Goal: Transaction & Acquisition: Purchase product/service

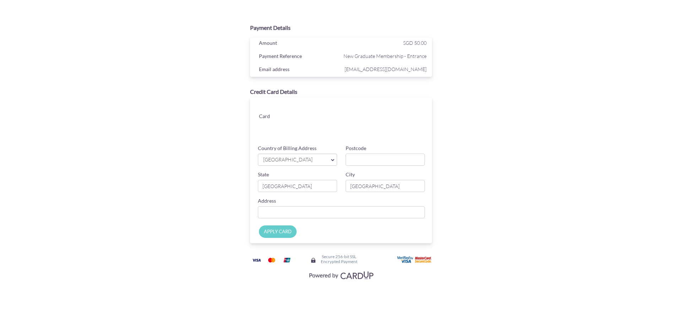
click at [301, 162] on span "[GEOGRAPHIC_DATA]" at bounding box center [293, 159] width 63 height 7
click at [371, 160] on input "Postcode" at bounding box center [384, 159] width 79 height 12
type input "597627"
click at [319, 215] on input "Country of Billing Address" at bounding box center [341, 212] width 167 height 12
type input "3 [GEOGRAPHIC_DATA] #09-315"
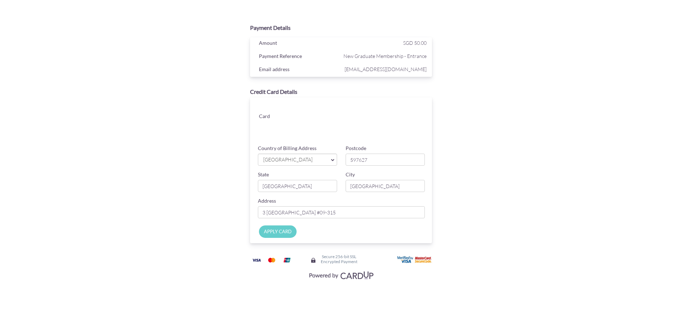
click at [285, 230] on input "APPLY CARD" at bounding box center [278, 231] width 38 height 12
type input "Applying..."
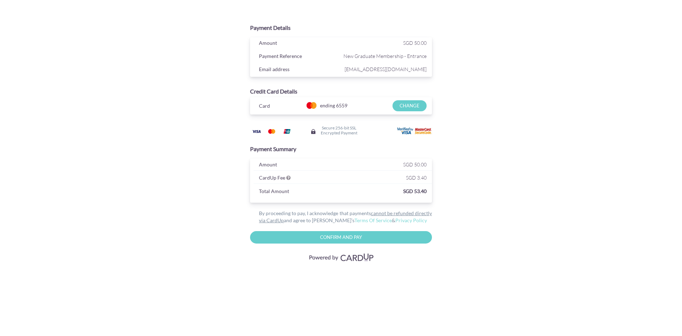
click at [328, 237] on input "Confirm and Pay" at bounding box center [341, 237] width 182 height 12
type input "Please wait..."
